Goal: Task Accomplishment & Management: Manage account settings

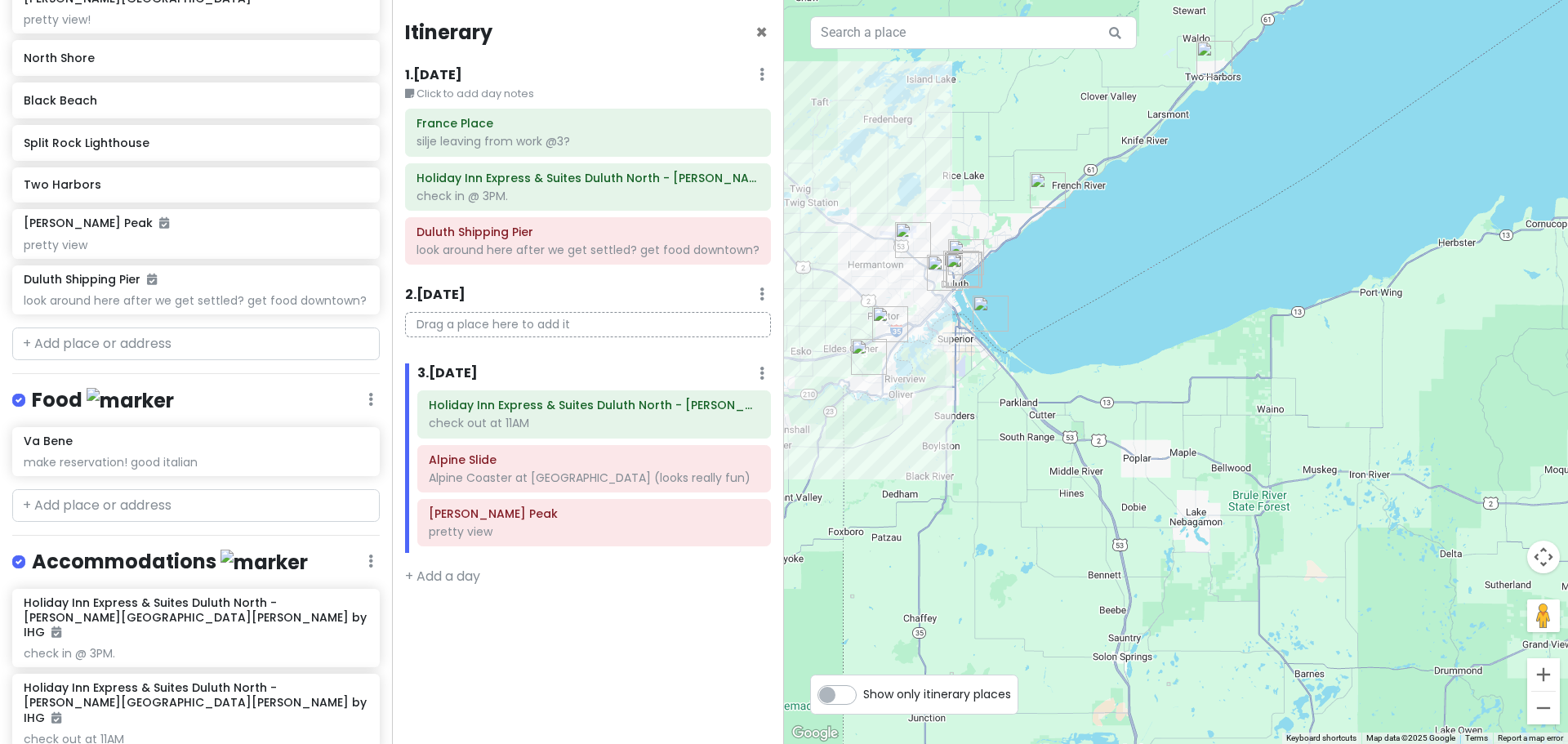
scroll to position [650, 0]
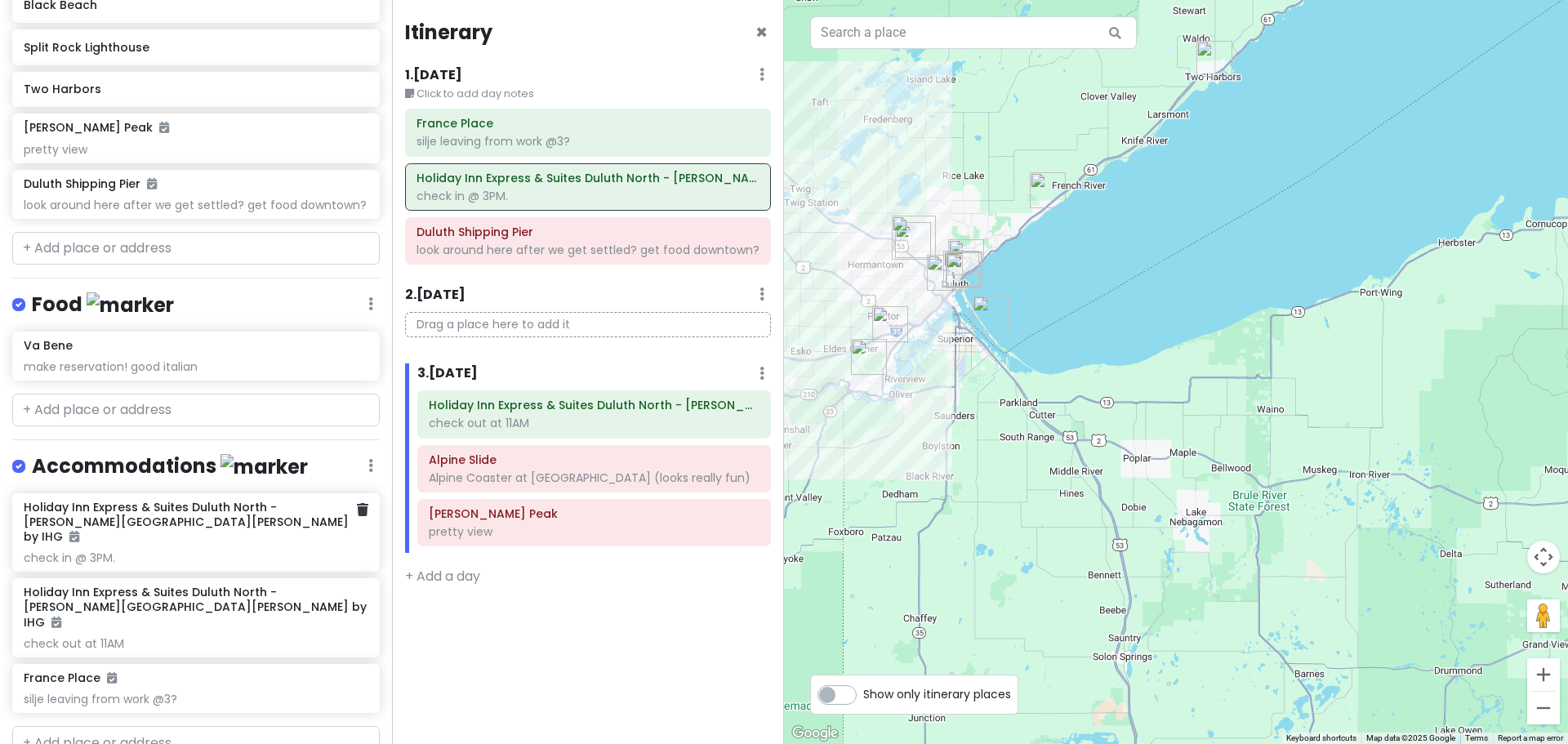
click at [153, 534] on h6 "Holiday Inn Express & Suites Duluth North - [PERSON_NAME][GEOGRAPHIC_DATA][PERS…" at bounding box center [190, 521] width 333 height 45
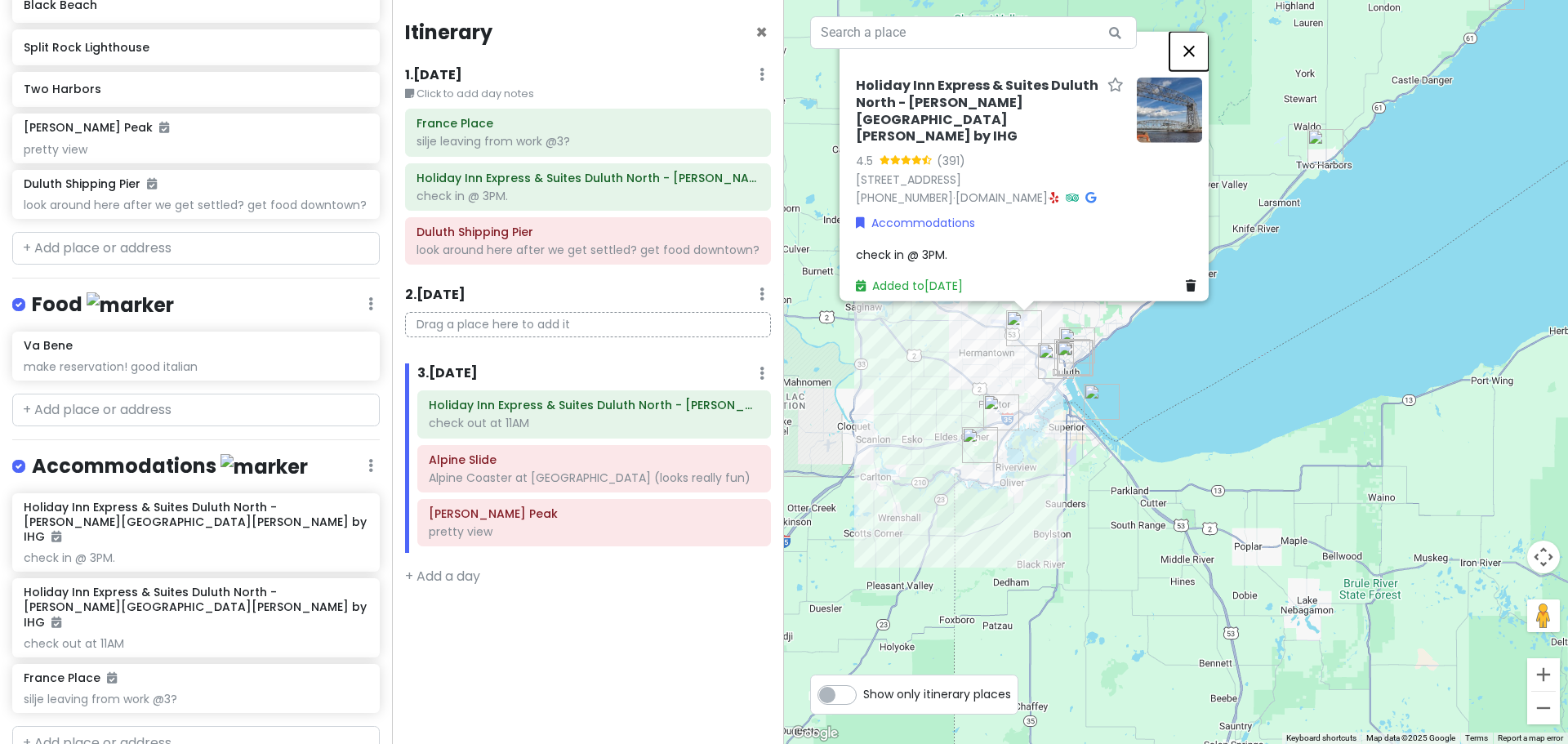
click at [1205, 70] on button "Close" at bounding box center [1188, 51] width 39 height 39
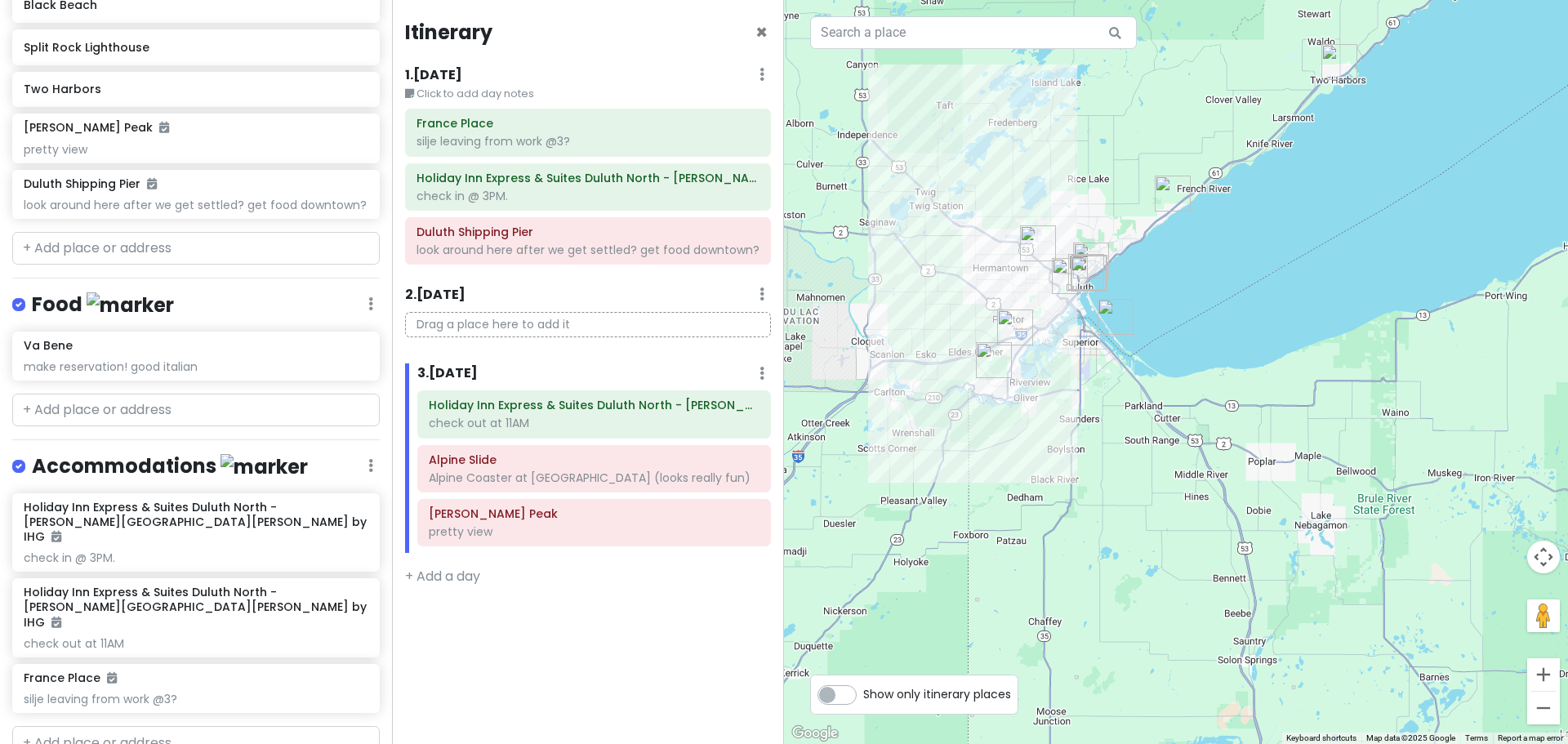
drag, startPoint x: 1180, startPoint y: 407, endPoint x: 1195, endPoint y: 319, distance: 89.3
click at [1195, 319] on div "Loading..." at bounding box center [1176, 372] width 784 height 744
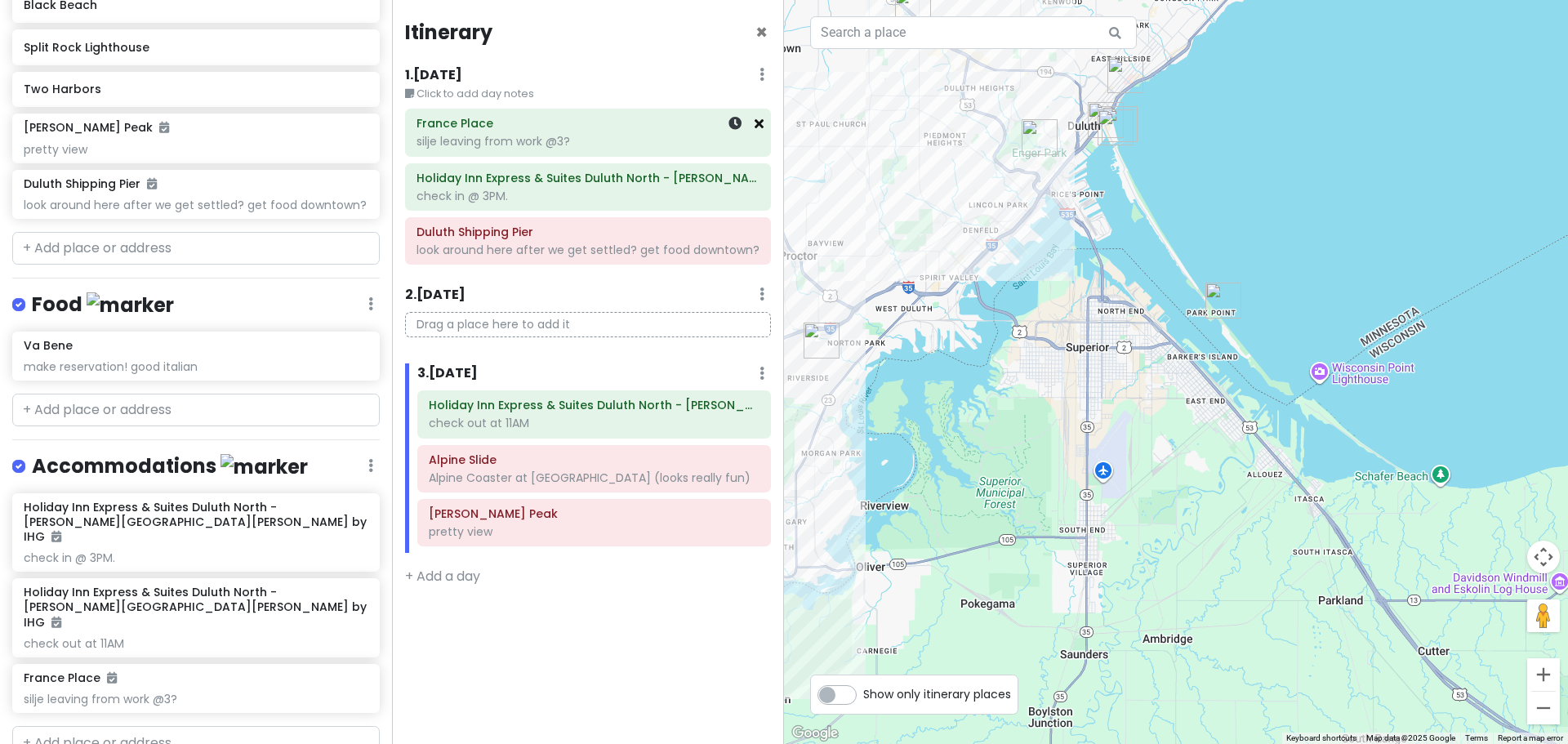
click at [763, 118] on icon at bounding box center [759, 123] width 9 height 13
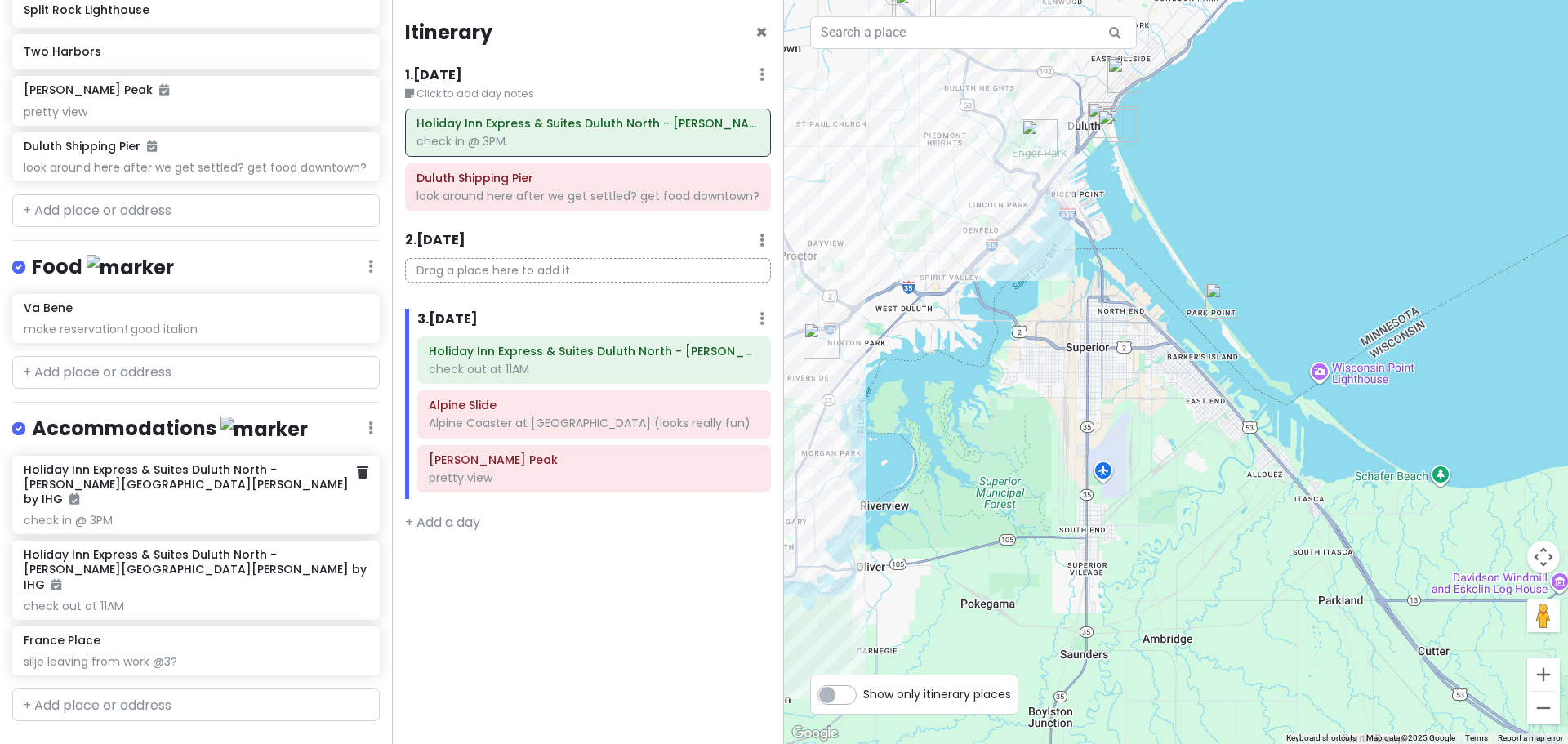
scroll to position [705, 0]
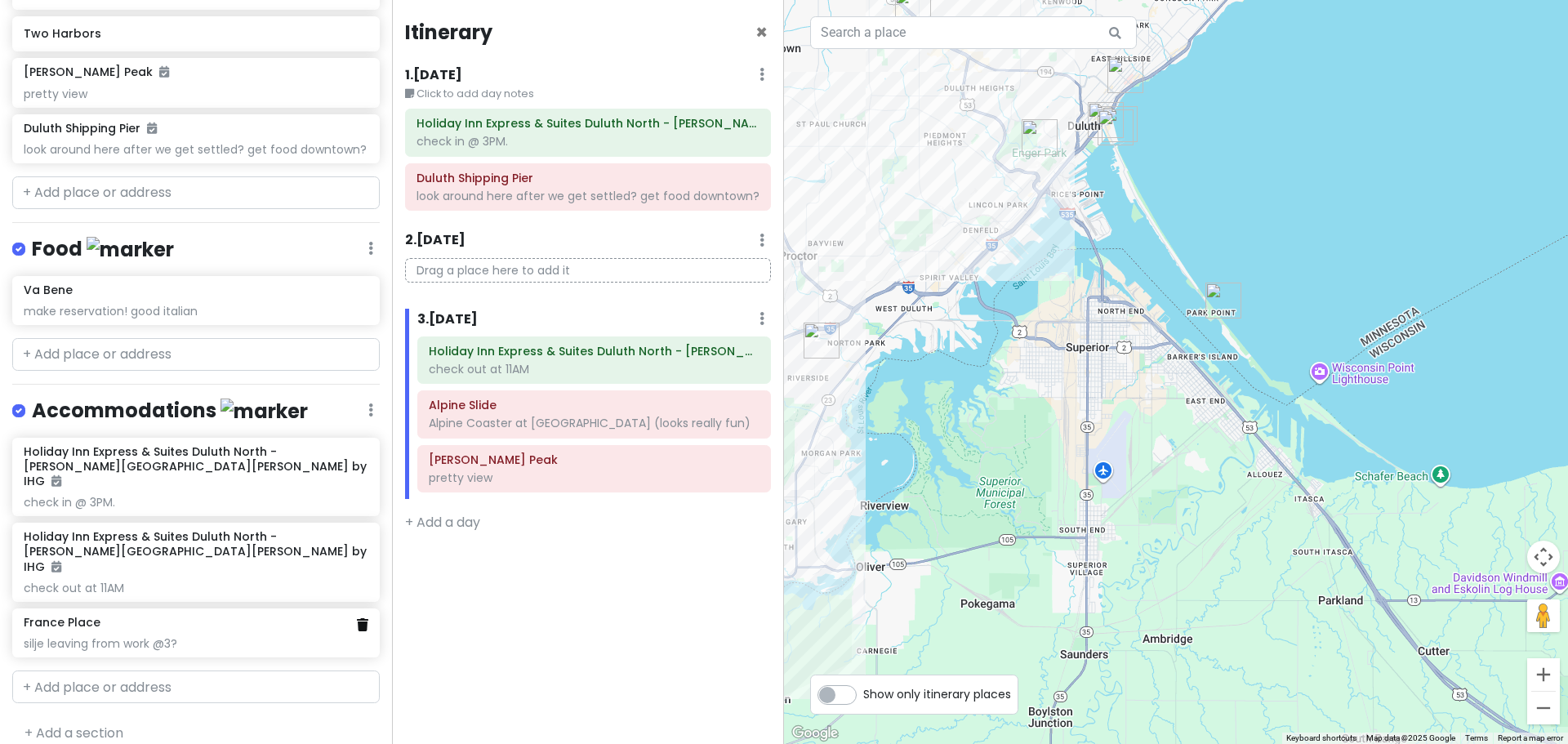
click at [357, 618] on icon at bounding box center [362, 624] width 12 height 13
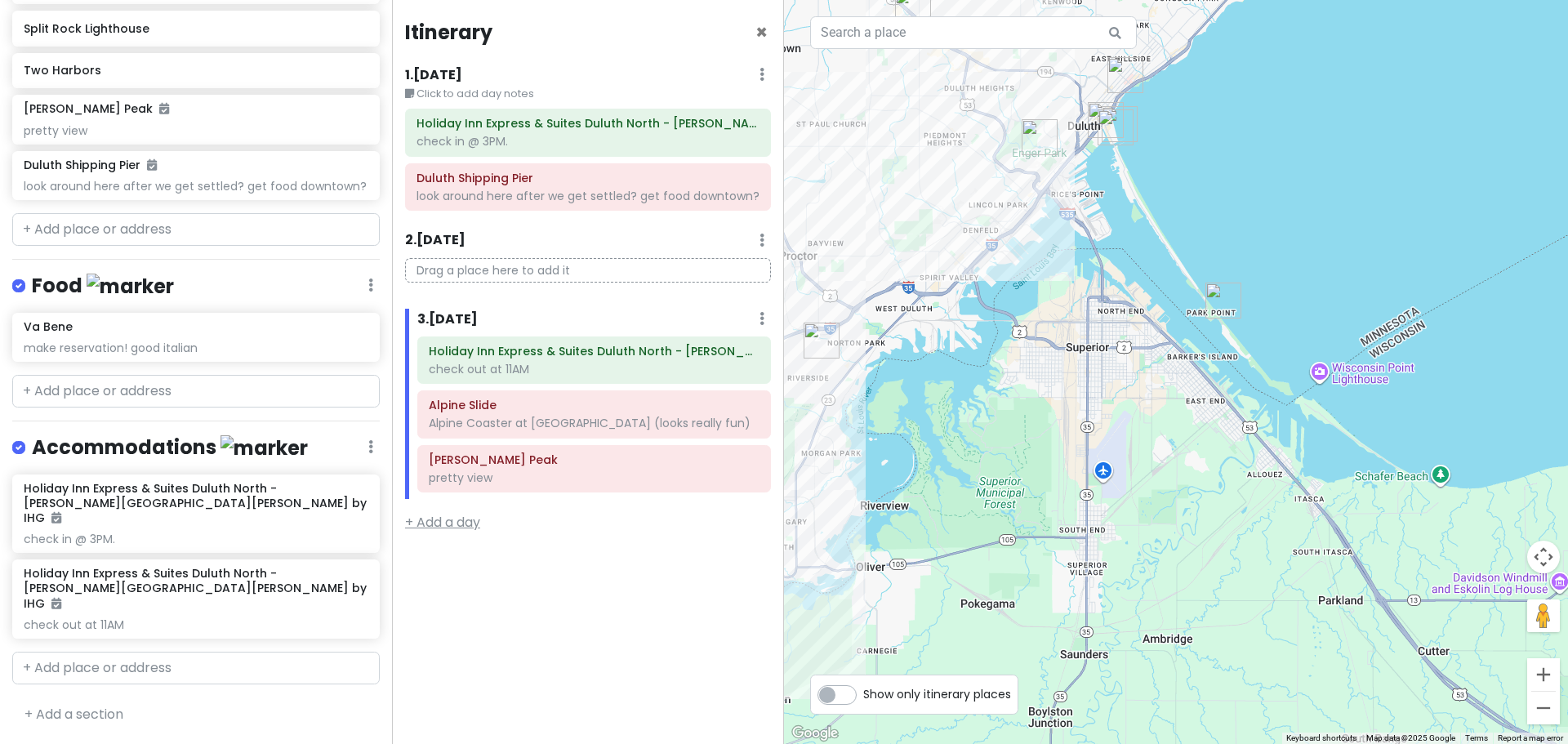
scroll to position [650, 0]
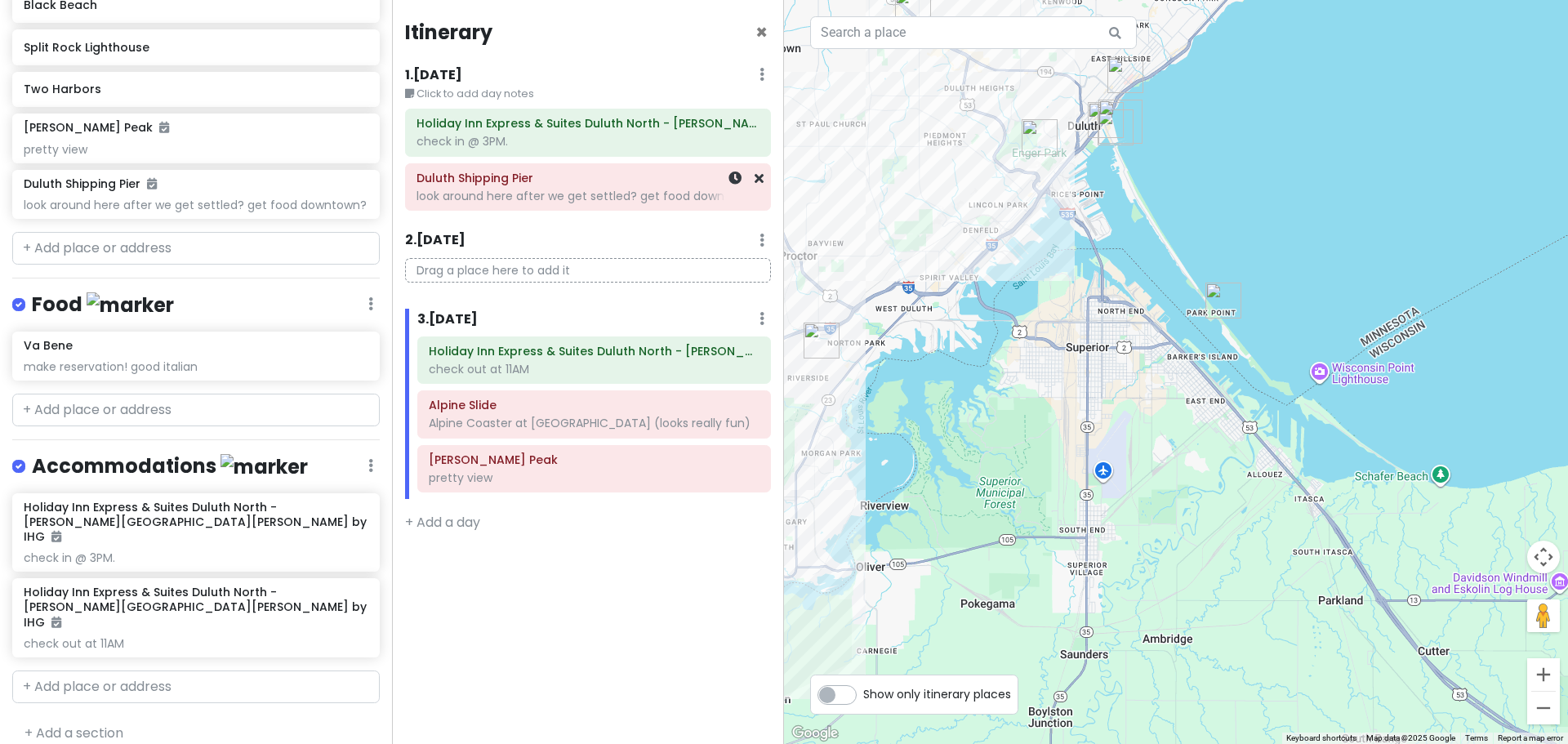
click at [523, 194] on div "look around here after we get settled? get food downtown?" at bounding box center [588, 196] width 343 height 15
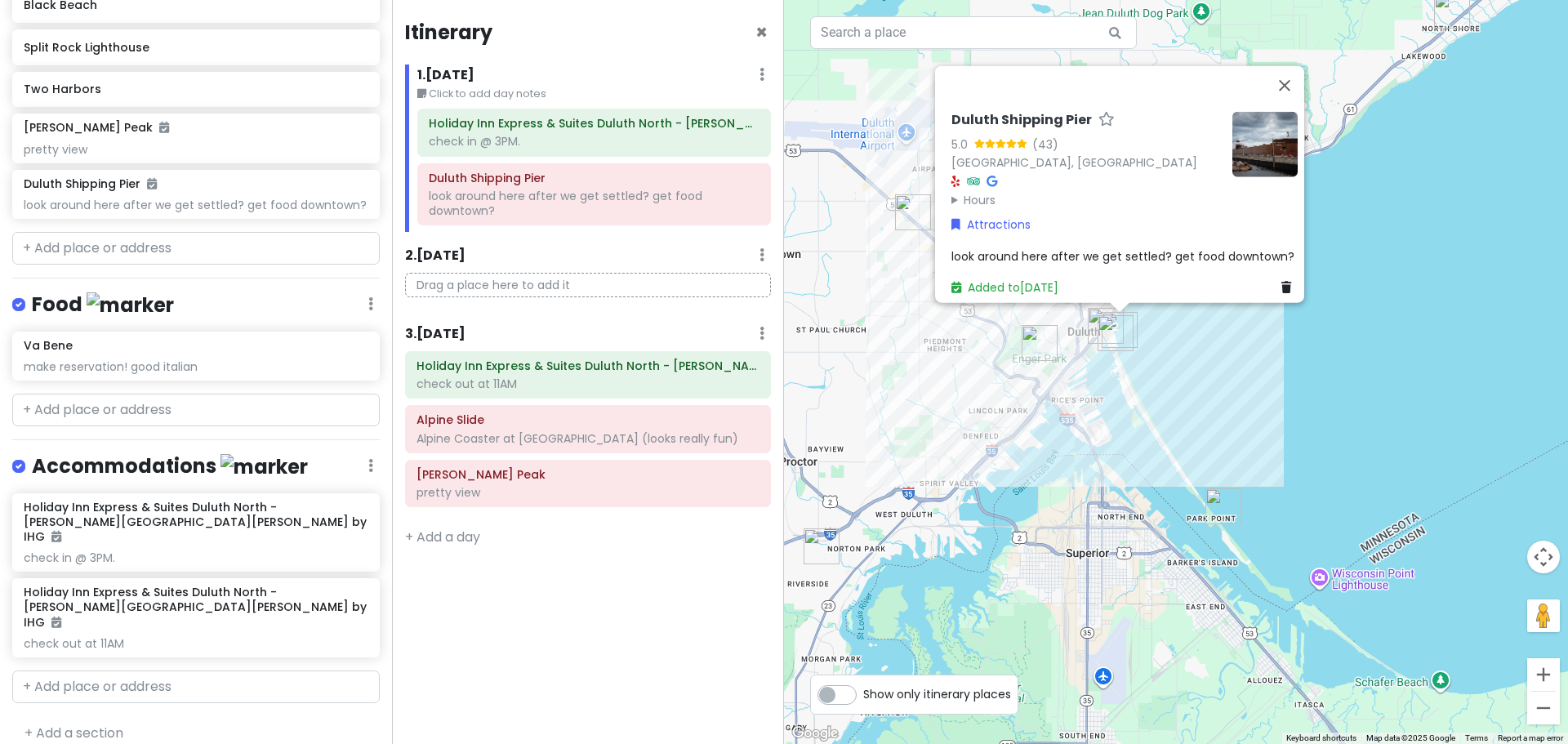
click at [1186, 247] on span "look around here after we get settled? get food downtown?" at bounding box center [1123, 255] width 343 height 16
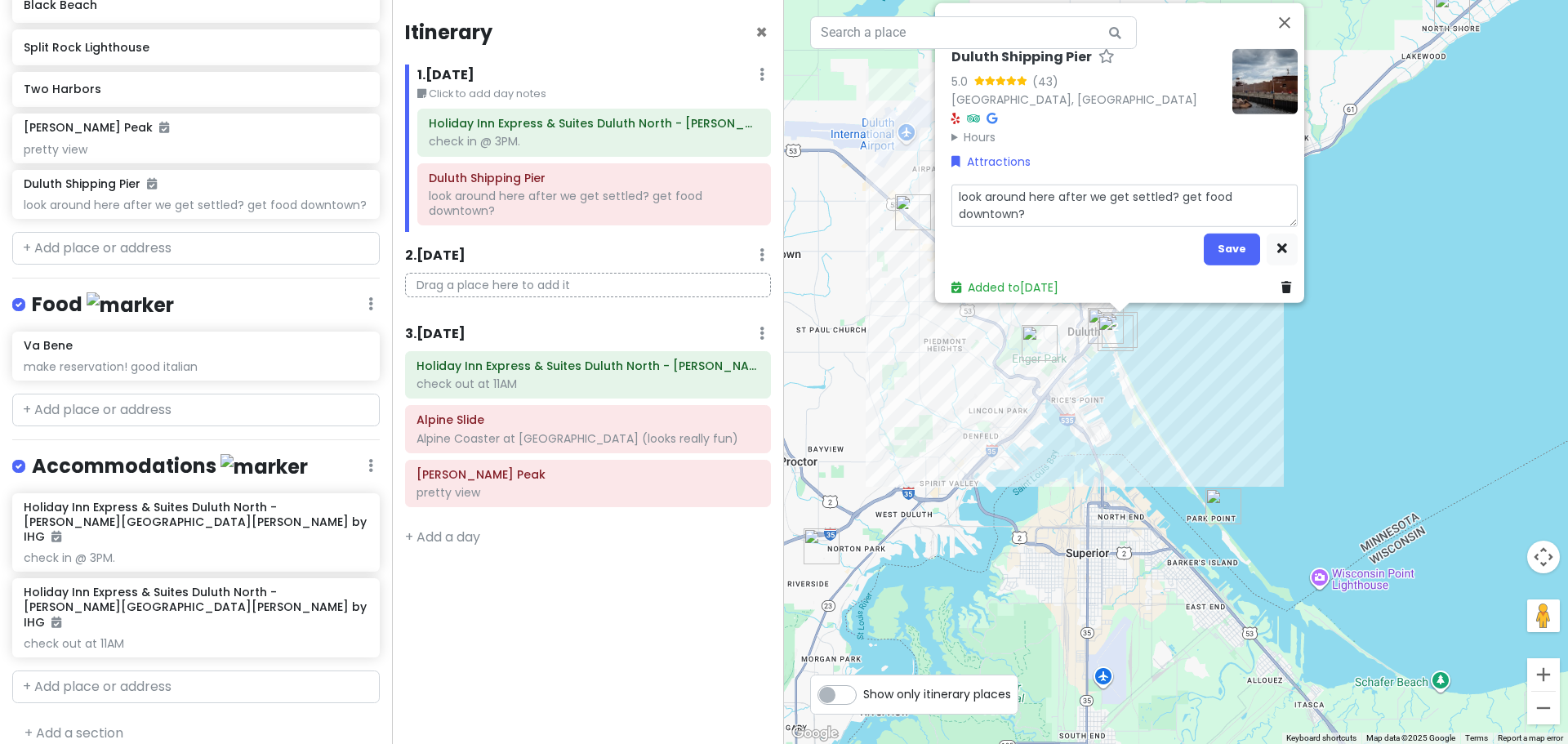
drag, startPoint x: 1219, startPoint y: 186, endPoint x: 1192, endPoint y: 182, distance: 27.3
click at [1192, 184] on textarea "look around here after we get settled? get food downtown?" at bounding box center [1125, 205] width 346 height 43
type textarea "x"
type textarea "look around here after we get settled? get a downtown?"
type textarea "x"
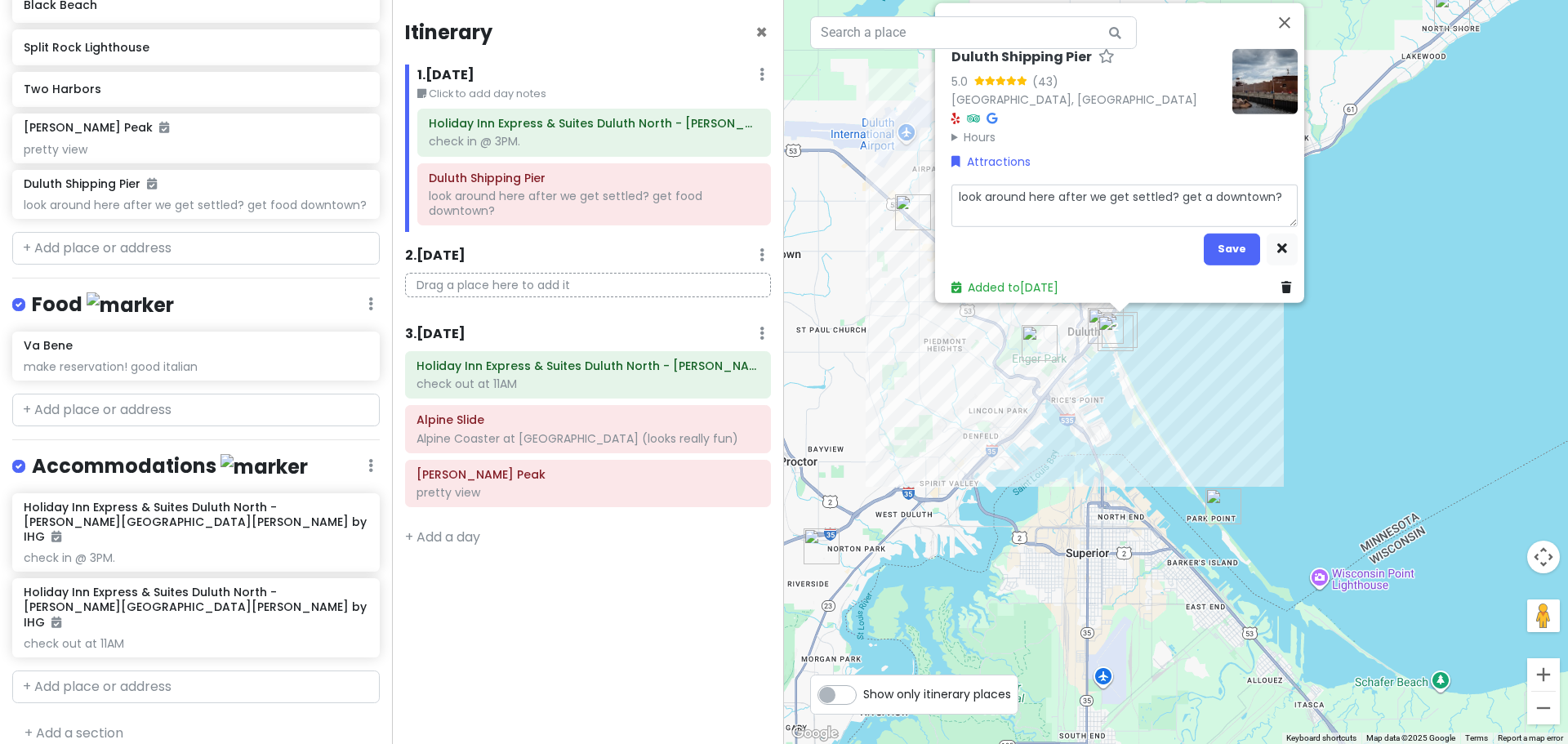
type textarea "look around here after we get settled? get a downtown?"
type textarea "x"
type textarea "look around here after we get settled? get a d downtown?"
type textarea "x"
type textarea "look around here after we get settled? get a dr downtown?"
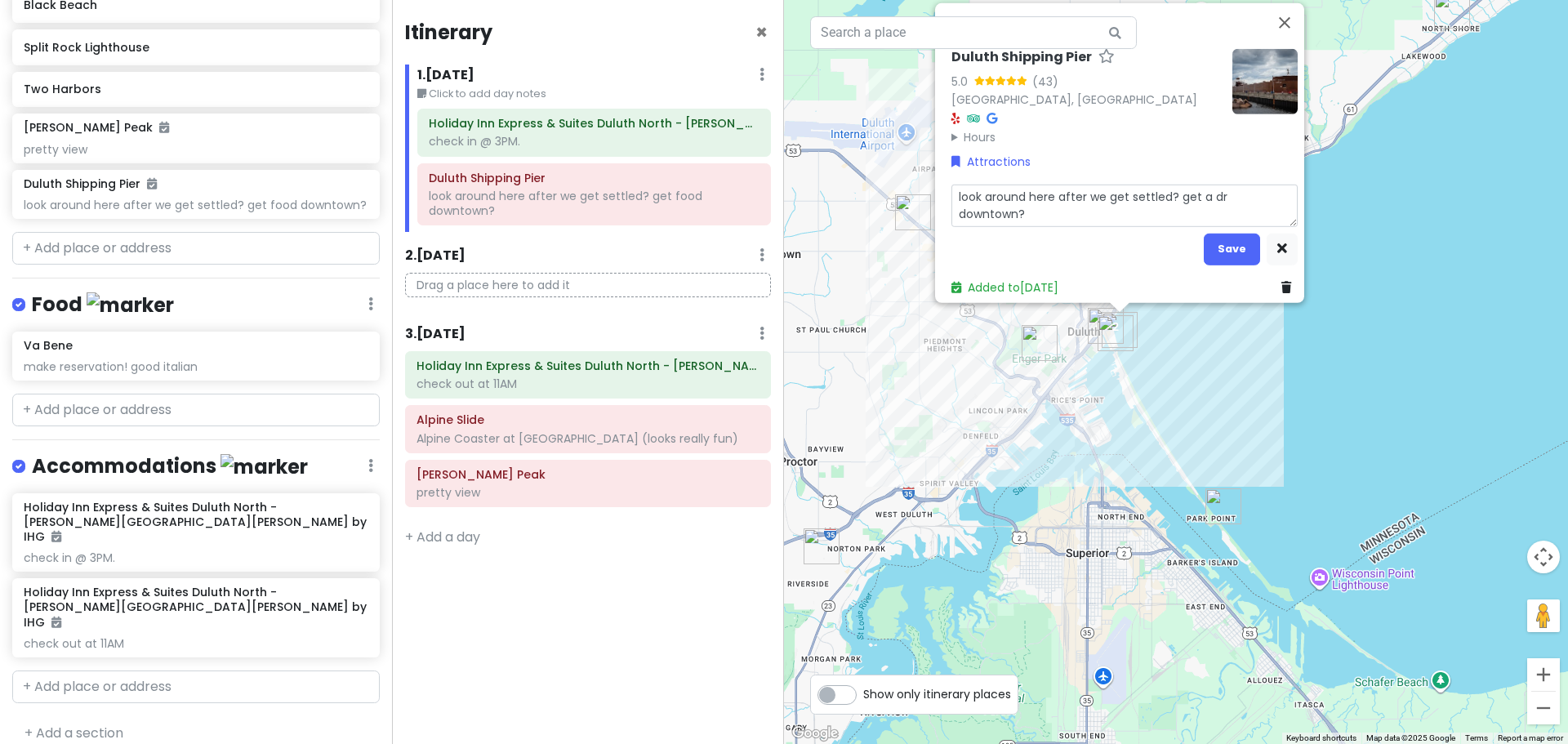
type textarea "x"
type textarea "look around here after we get settled? get a dri downtown?"
type textarea "x"
type textarea "look around here after we get settled? get a drin downtown?"
type textarea "x"
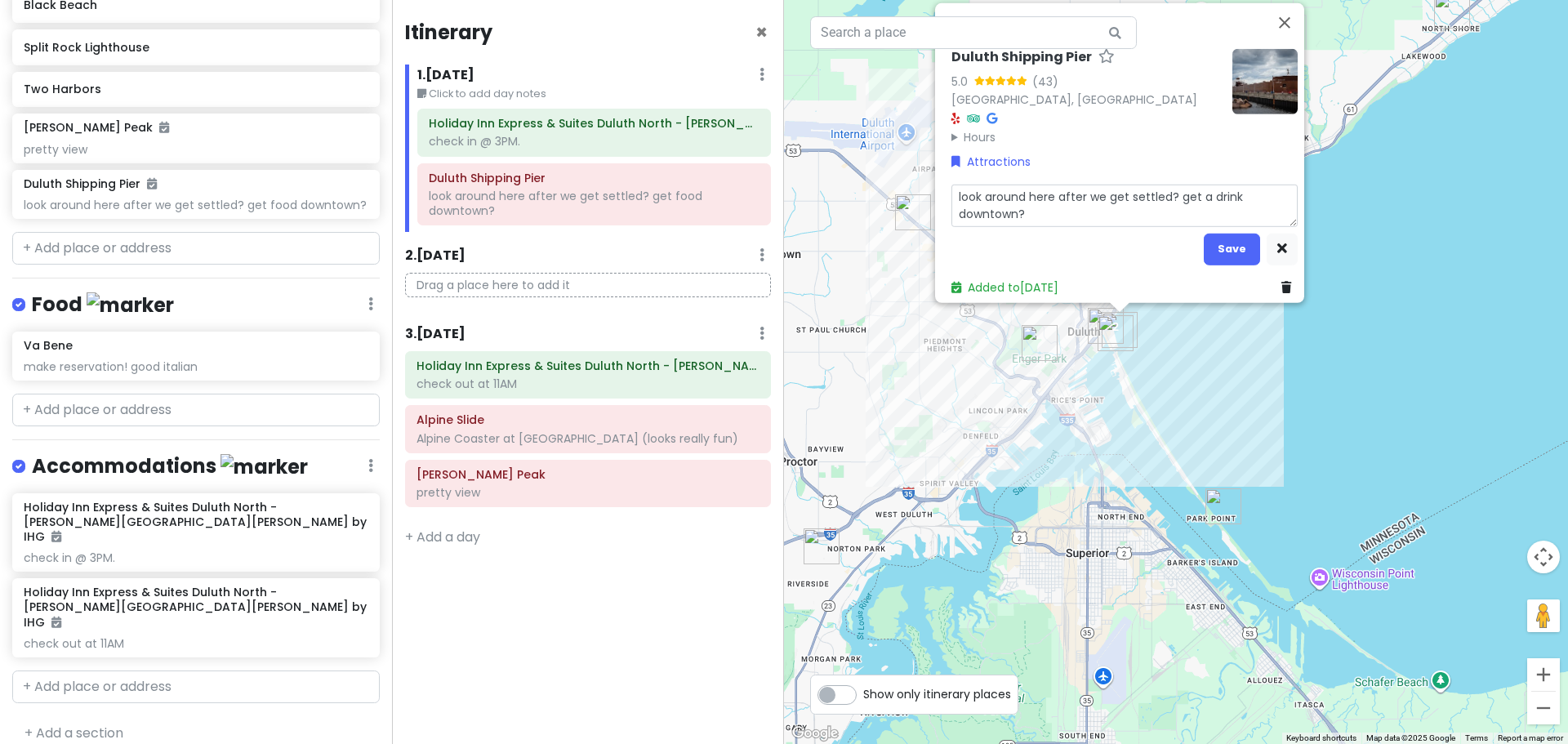
type textarea "look around here after we get settled? get a drink downtown?"
click at [1212, 232] on button "Save" at bounding box center [1232, 248] width 57 height 32
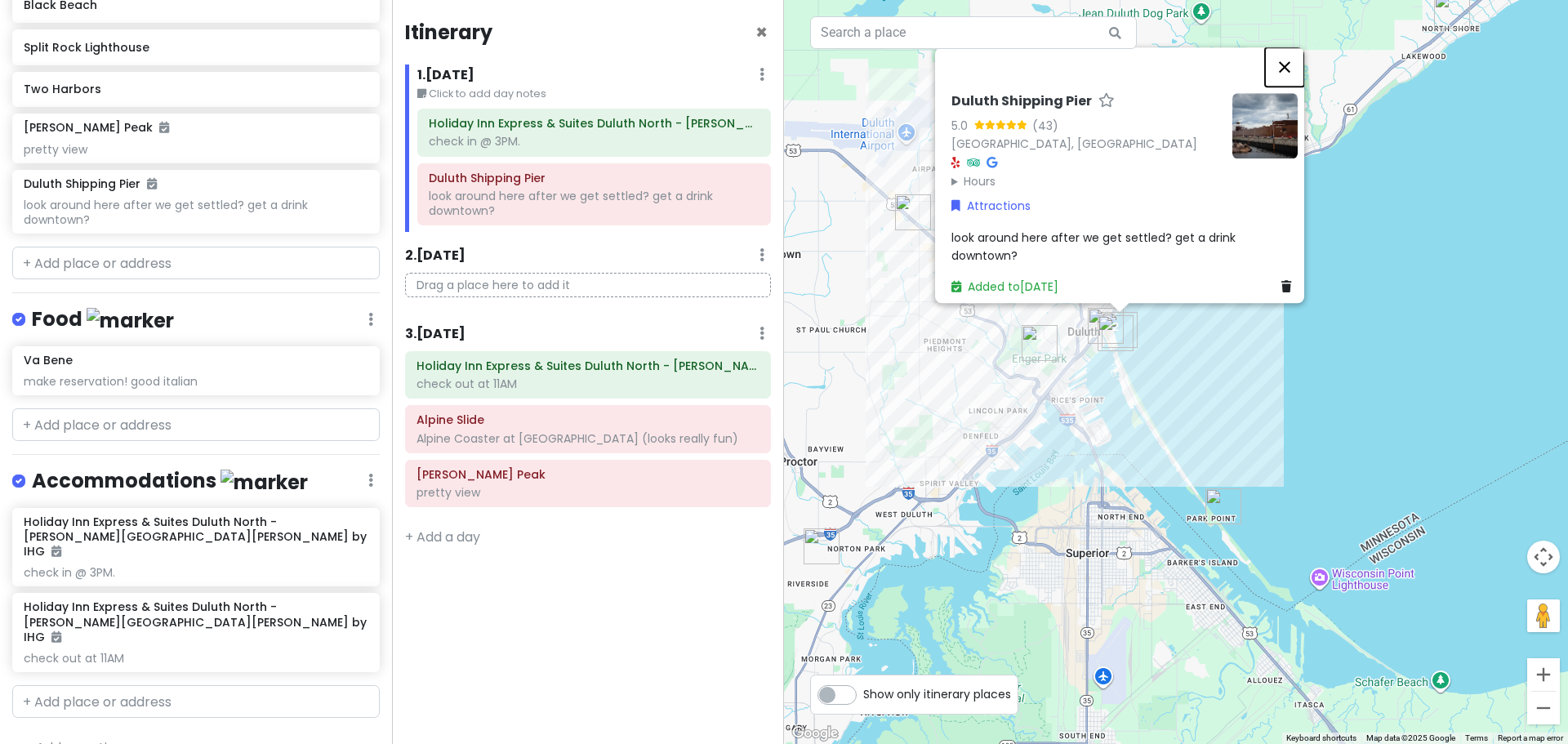
click at [1287, 57] on button "Close" at bounding box center [1284, 67] width 39 height 39
